Goal: Navigation & Orientation: Find specific page/section

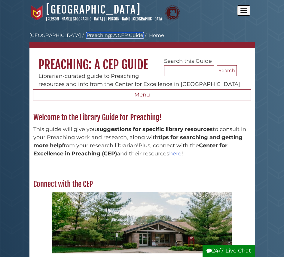
click at [116, 34] on link "Preaching: A CEP Guide" at bounding box center [115, 35] width 57 height 6
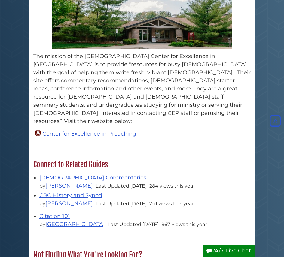
scroll to position [210, 0]
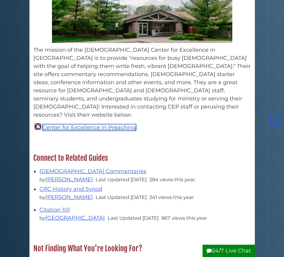
click at [126, 124] on link "Center for Excellence in Preaching" at bounding box center [89, 127] width 94 height 7
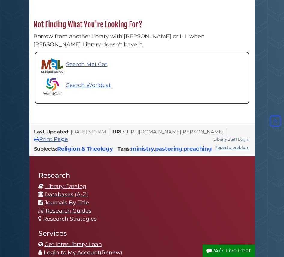
scroll to position [481, 0]
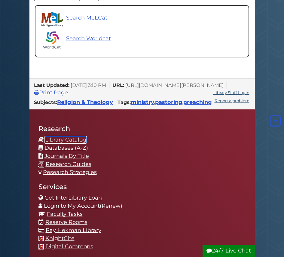
click at [67, 136] on link "Library Catalog" at bounding box center [65, 139] width 41 height 7
